Goal: Task Accomplishment & Management: Complete application form

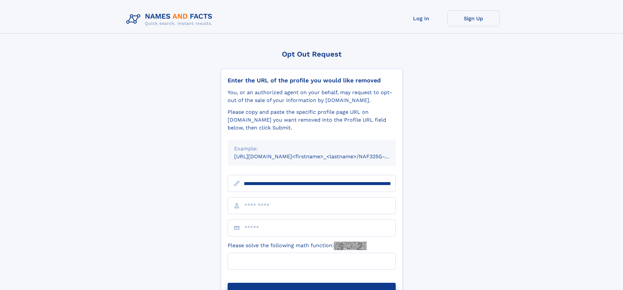
scroll to position [0, 76]
type input "**********"
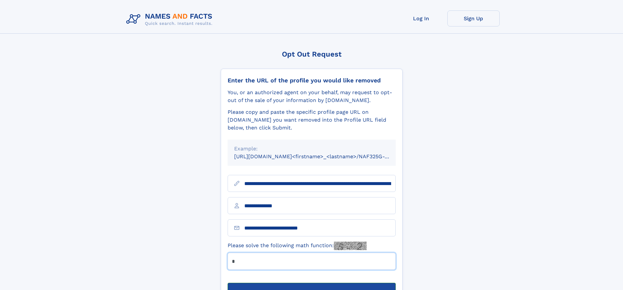
type input "*"
click at [311, 283] on button "Submit Opt Out Request" at bounding box center [311, 293] width 168 height 21
